Goal: Information Seeking & Learning: Learn about a topic

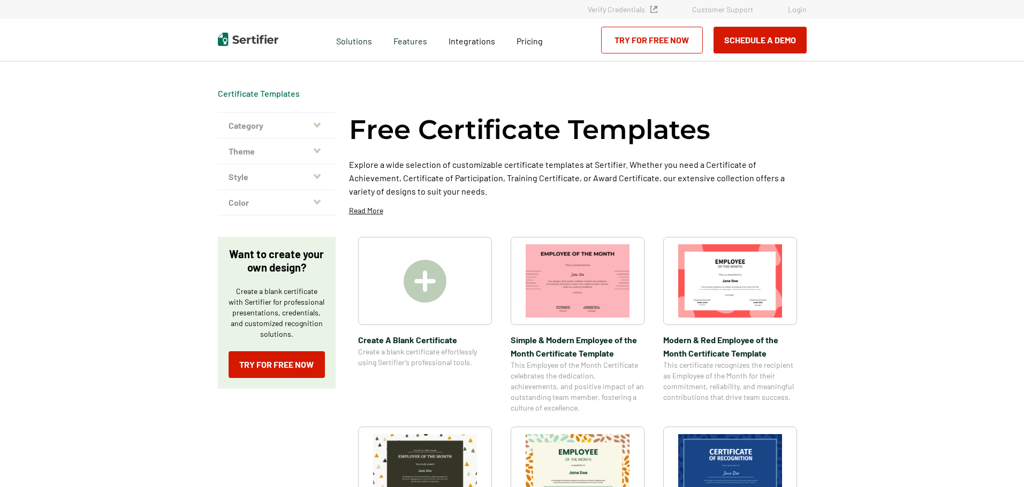
click at [318, 124] on icon "button" at bounding box center [317, 125] width 7 height 9
click at [315, 124] on button "Category" at bounding box center [277, 126] width 118 height 26
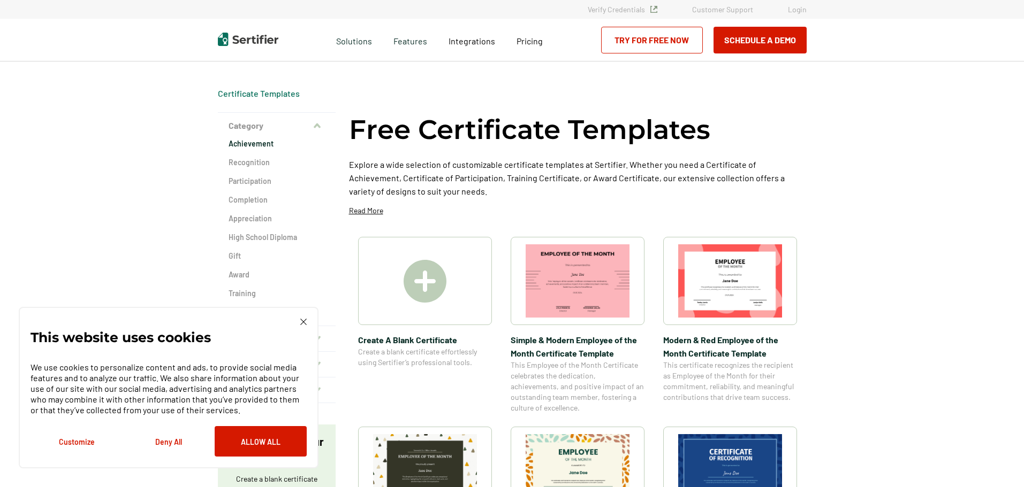
click at [250, 146] on h2 "Achievement" at bounding box center [276, 144] width 96 height 11
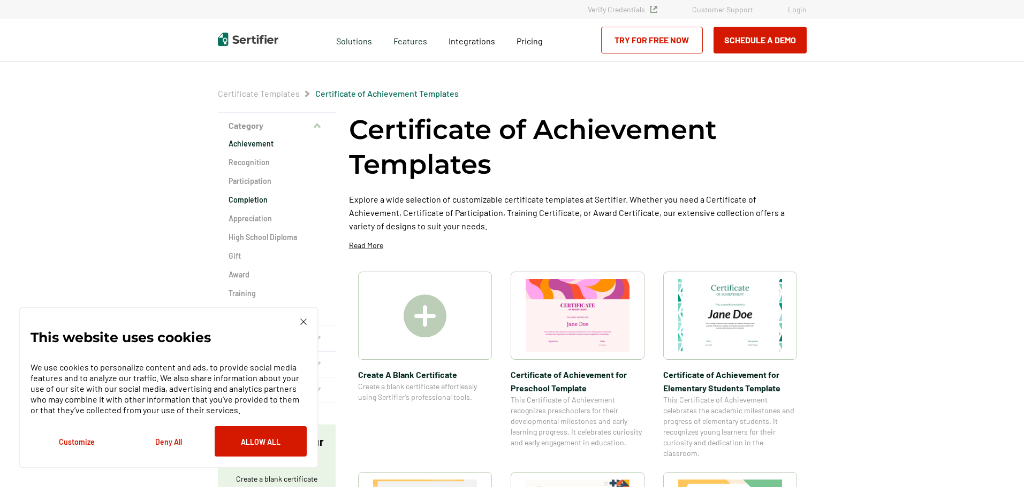
click at [252, 200] on h2 "Completion" at bounding box center [276, 200] width 96 height 11
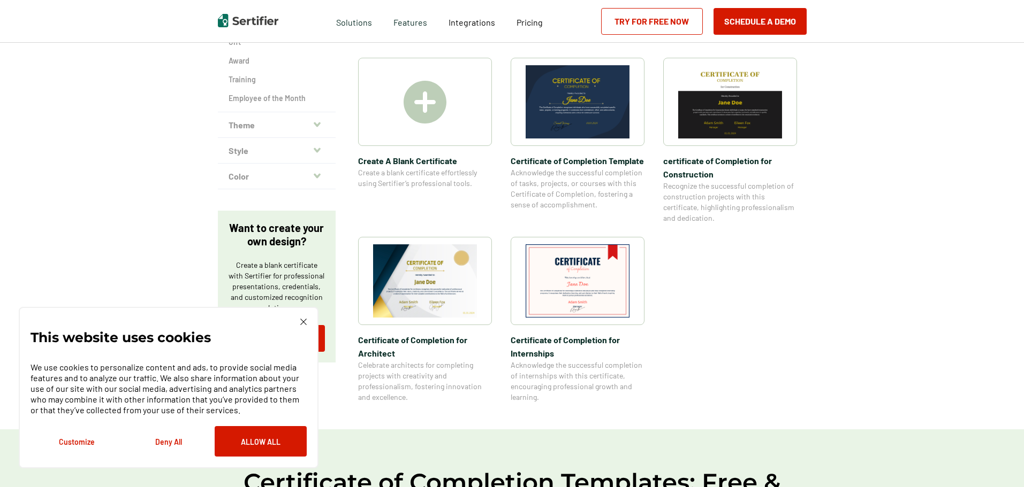
scroll to position [268, 0]
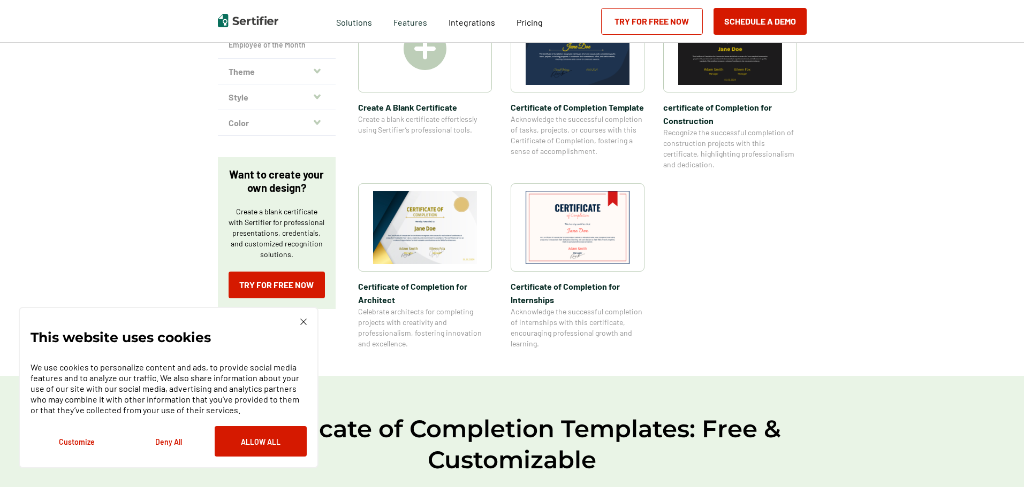
click at [300, 320] on img at bounding box center [303, 322] width 6 height 6
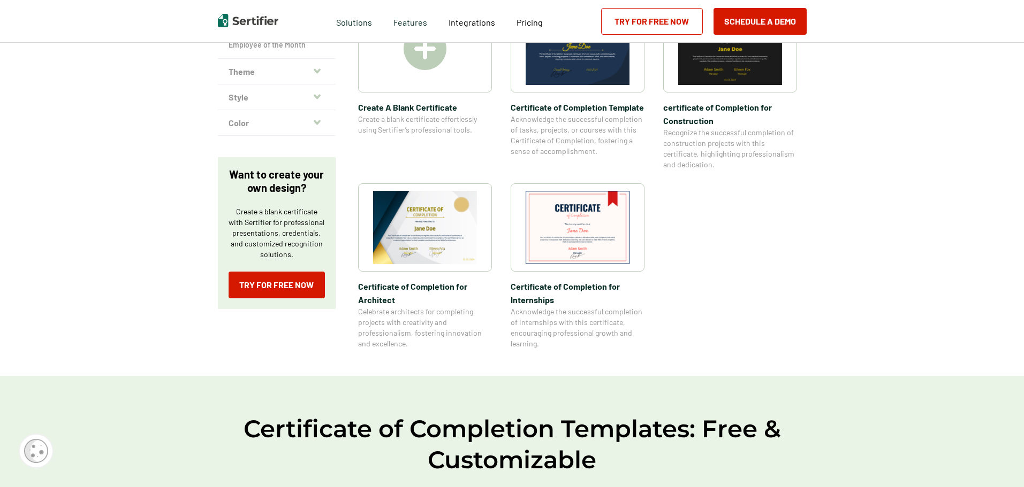
scroll to position [214, 0]
